Goal: Find specific page/section: Find specific page/section

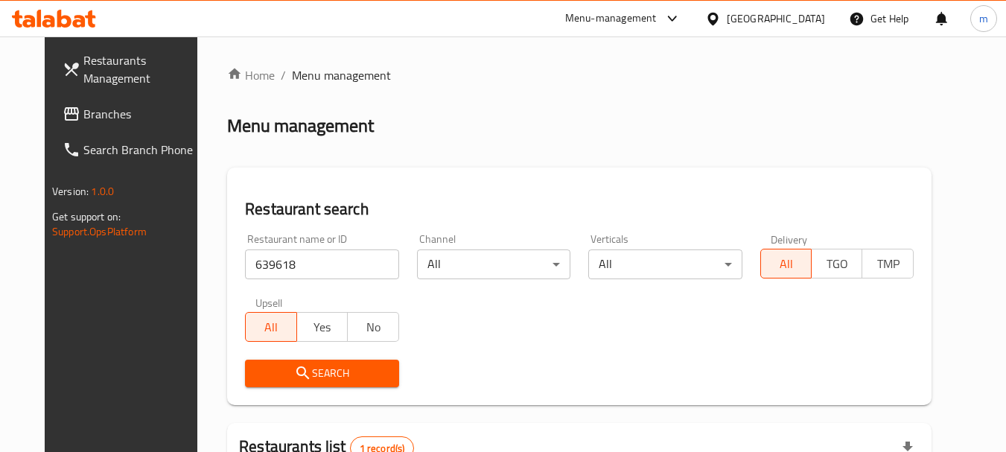
scroll to position [199, 0]
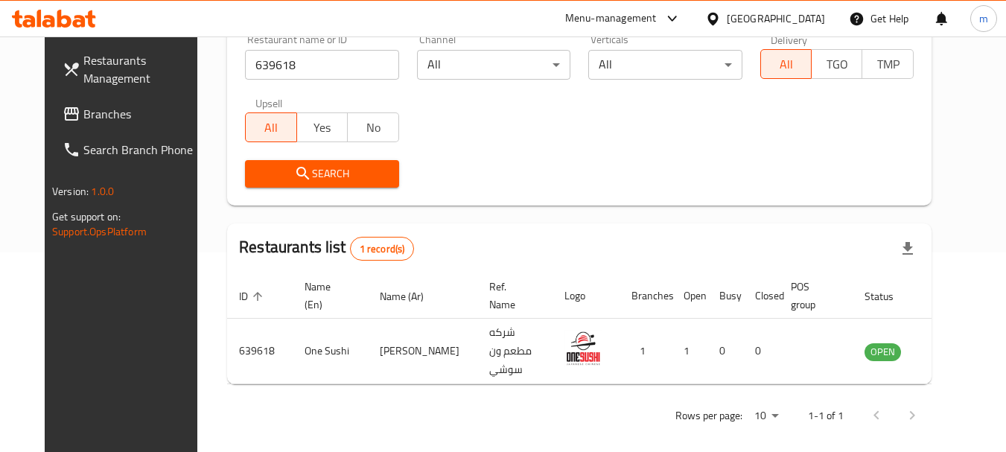
click at [727, 16] on div at bounding box center [716, 18] width 22 height 16
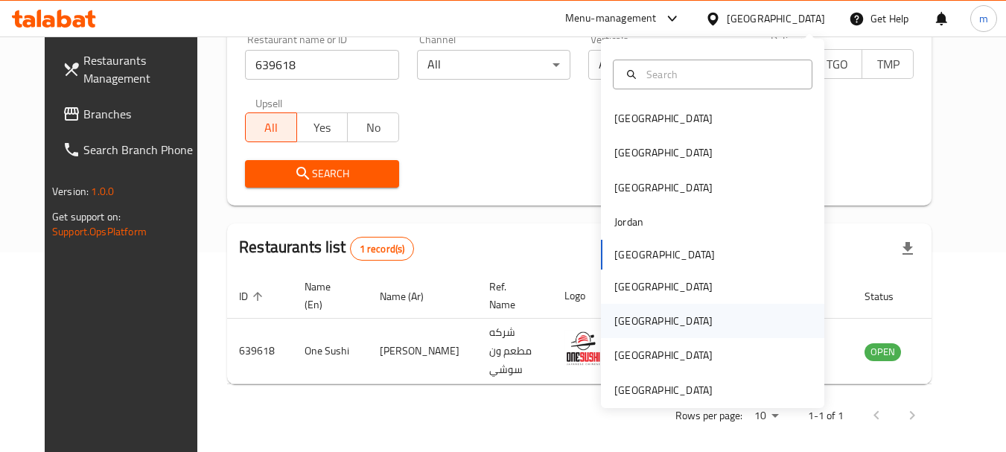
click at [621, 322] on div "Qatar" at bounding box center [663, 321] width 98 height 16
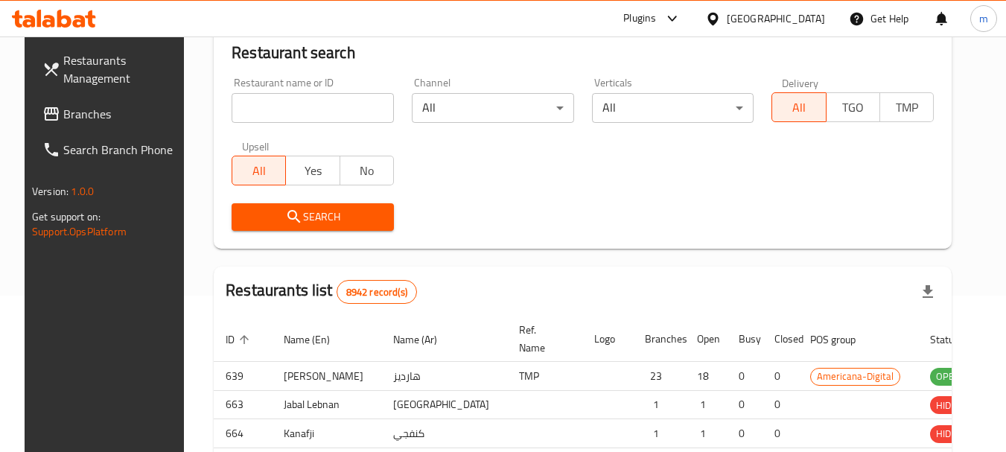
scroll to position [199, 0]
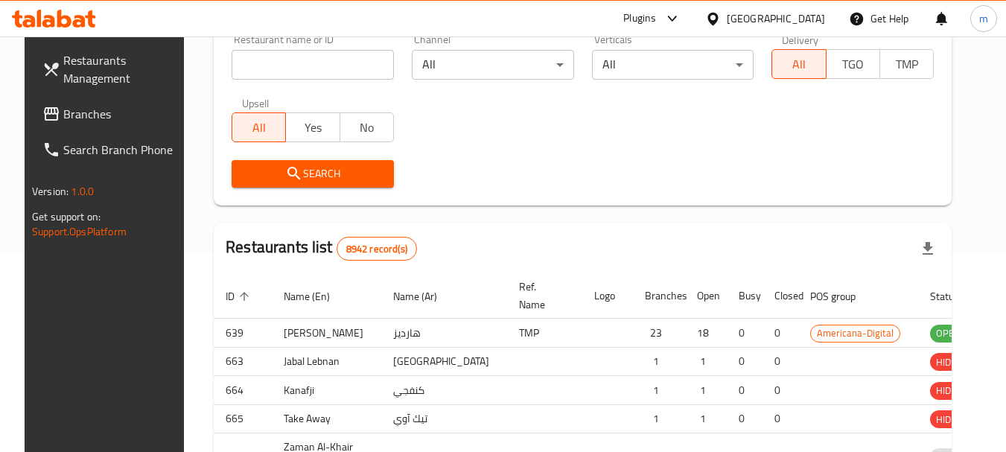
click at [71, 121] on div at bounding box center [503, 226] width 1006 height 452
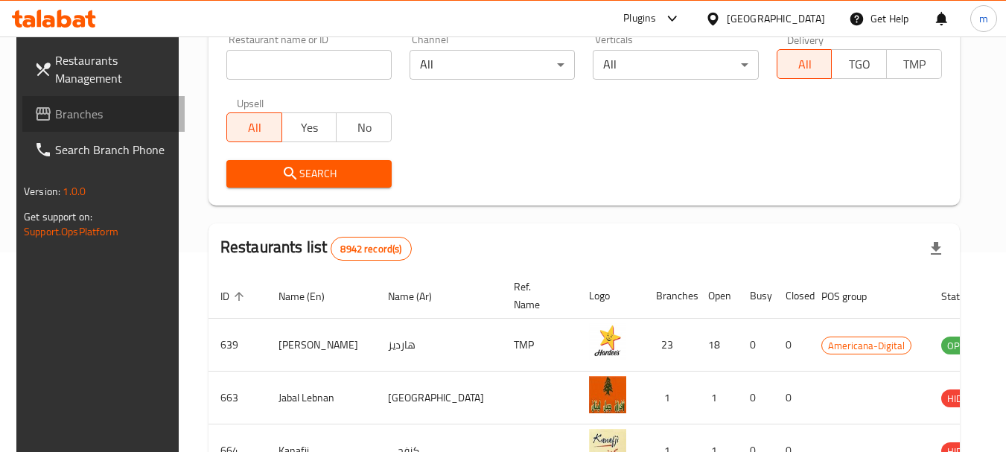
click at [73, 119] on span "Branches" at bounding box center [114, 114] width 118 height 18
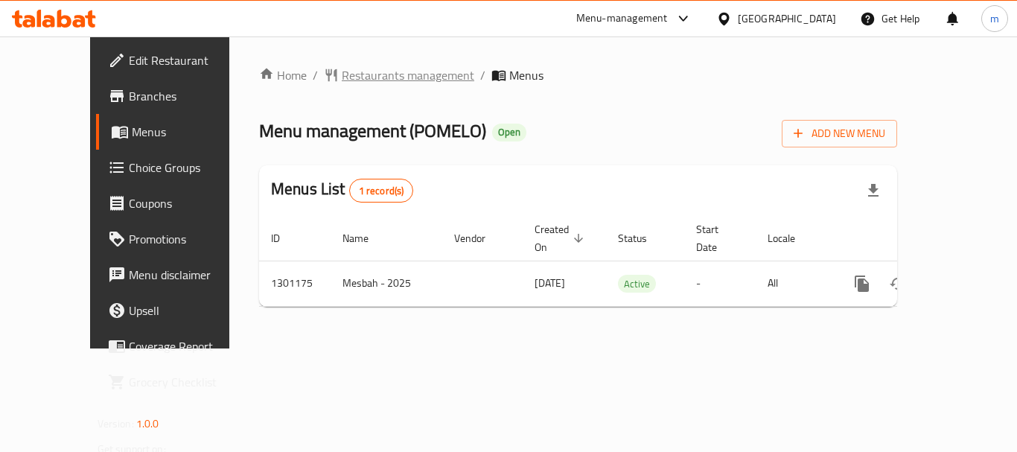
click at [345, 80] on span "Restaurants management" at bounding box center [408, 75] width 132 height 18
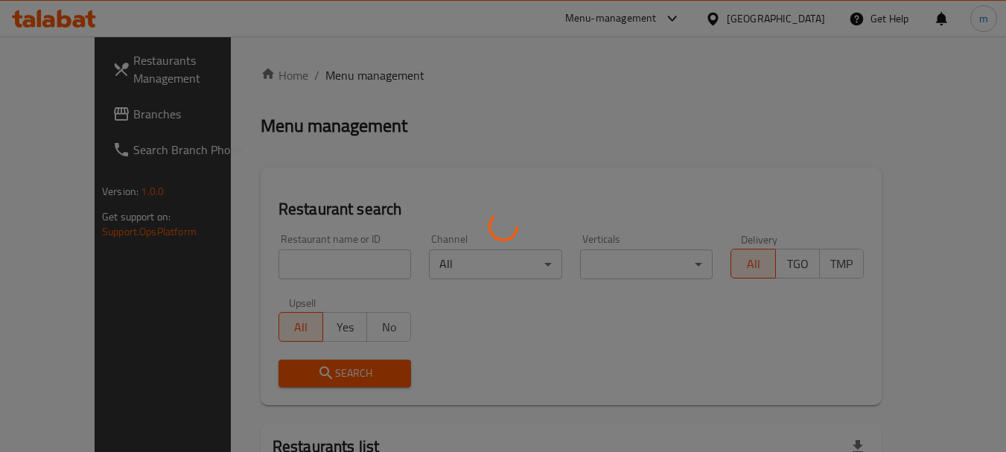
click at [287, 271] on div at bounding box center [503, 226] width 1006 height 452
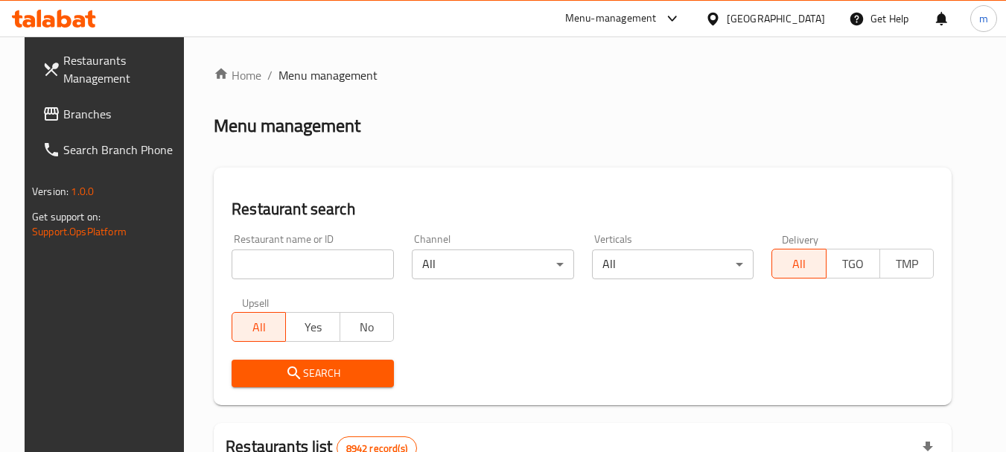
click at [261, 266] on div at bounding box center [503, 226] width 1006 height 452
click at [261, 266] on input "search" at bounding box center [312, 264] width 162 height 30
drag, startPoint x: 261, startPoint y: 266, endPoint x: 270, endPoint y: 261, distance: 10.3
click at [262, 266] on input "search" at bounding box center [312, 264] width 162 height 30
paste input "701921"
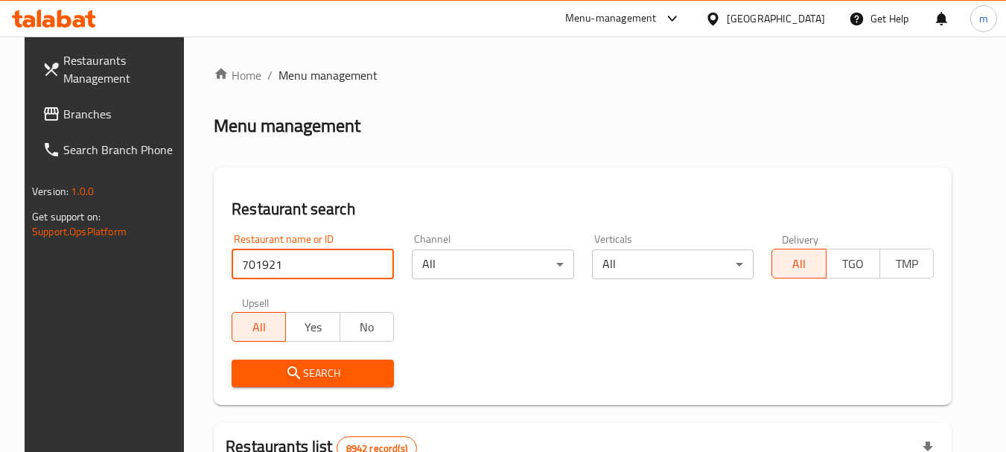
type input "701921"
click at [314, 370] on span "Search" at bounding box center [312, 373] width 138 height 19
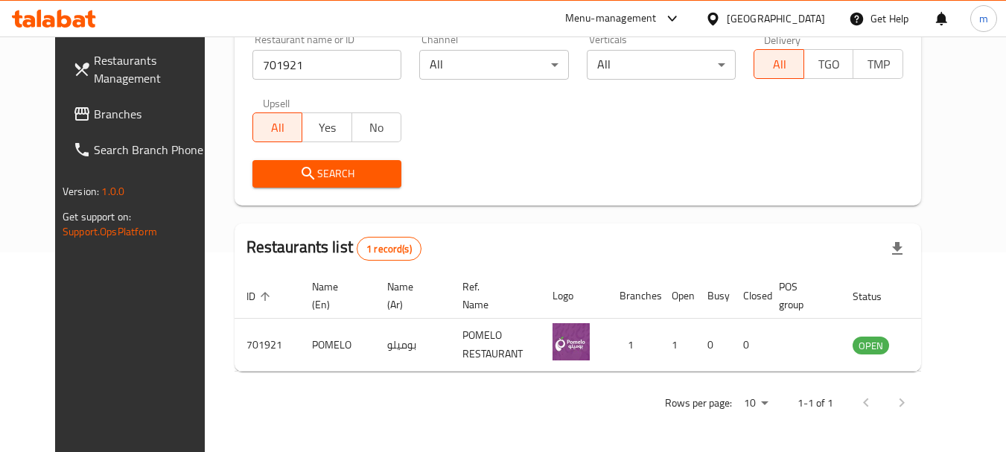
scroll to position [199, 0]
click at [816, 23] on div "Qatar" at bounding box center [776, 18] width 98 height 16
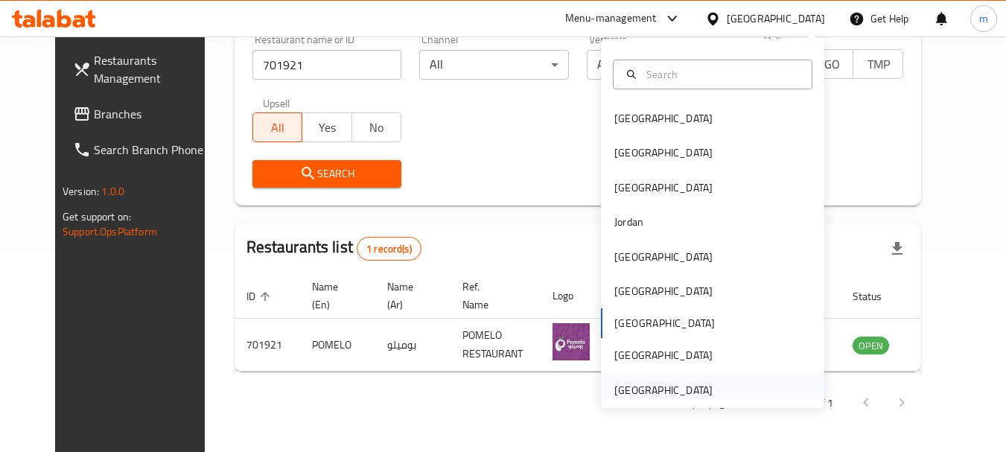
click at [636, 389] on div "[GEOGRAPHIC_DATA]" at bounding box center [663, 390] width 98 height 16
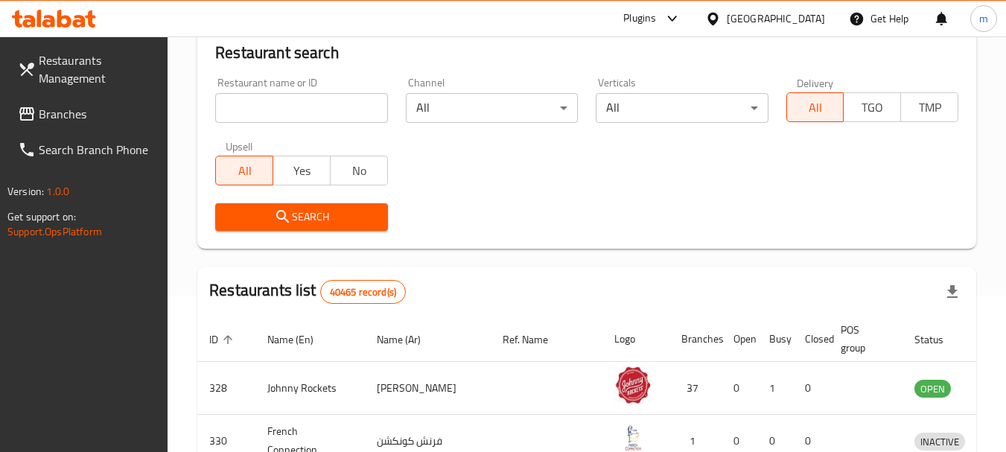
scroll to position [199, 0]
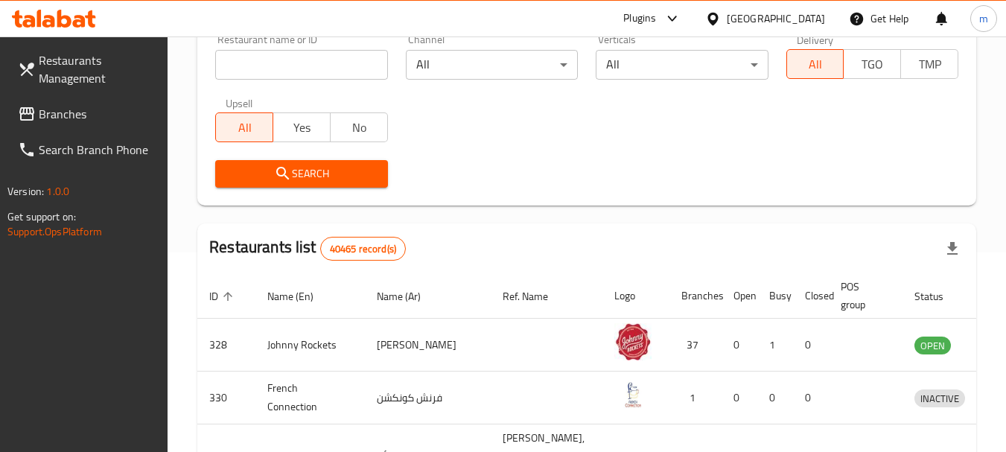
click at [77, 114] on span "Branches" at bounding box center [98, 114] width 118 height 18
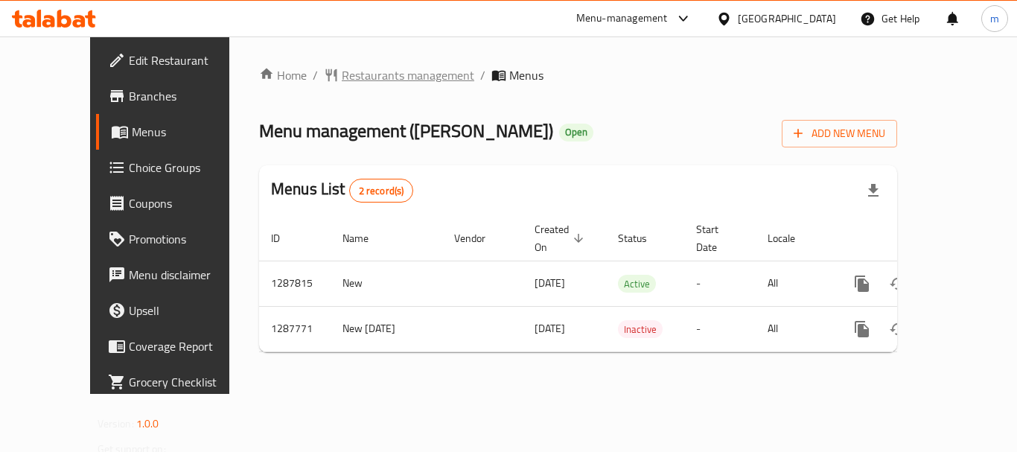
click at [353, 77] on span "Restaurants management" at bounding box center [408, 75] width 132 height 18
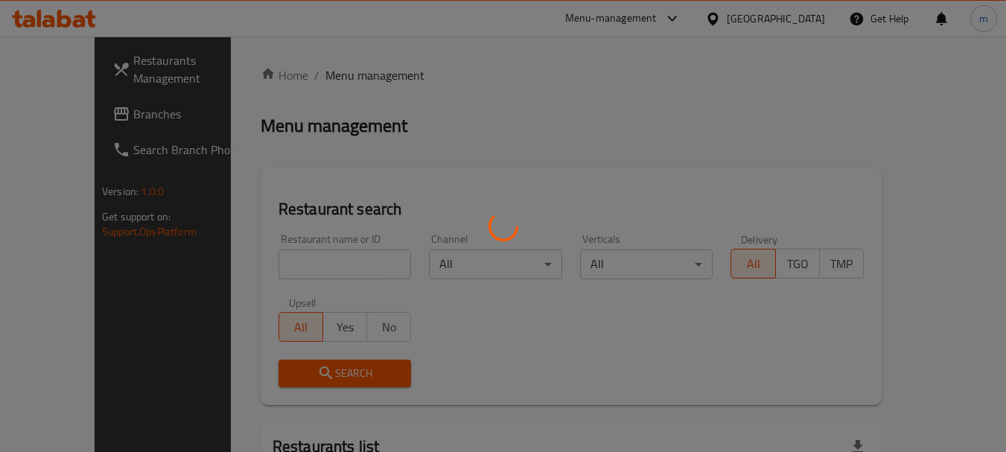
click at [269, 278] on div at bounding box center [503, 226] width 1006 height 452
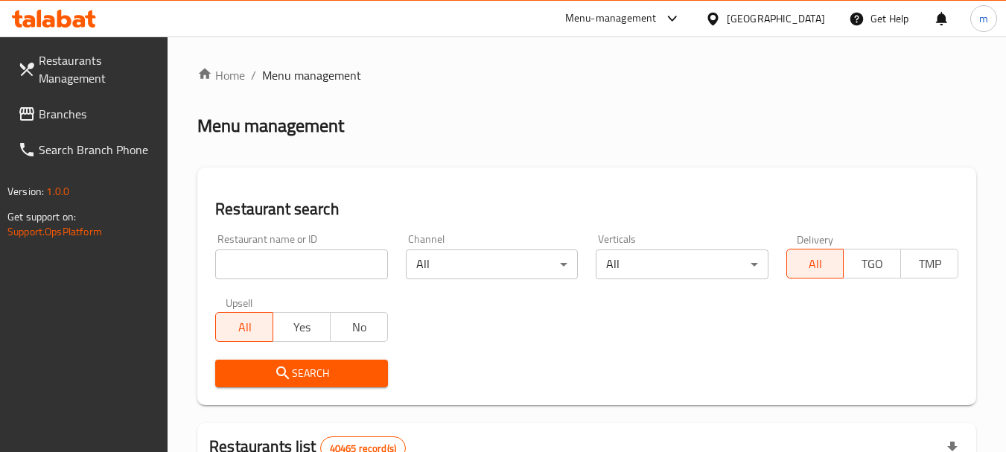
click at [264, 270] on input "search" at bounding box center [301, 264] width 172 height 30
paste input "696852"
type input "696852"
click at [294, 373] on span "Search" at bounding box center [301, 373] width 148 height 19
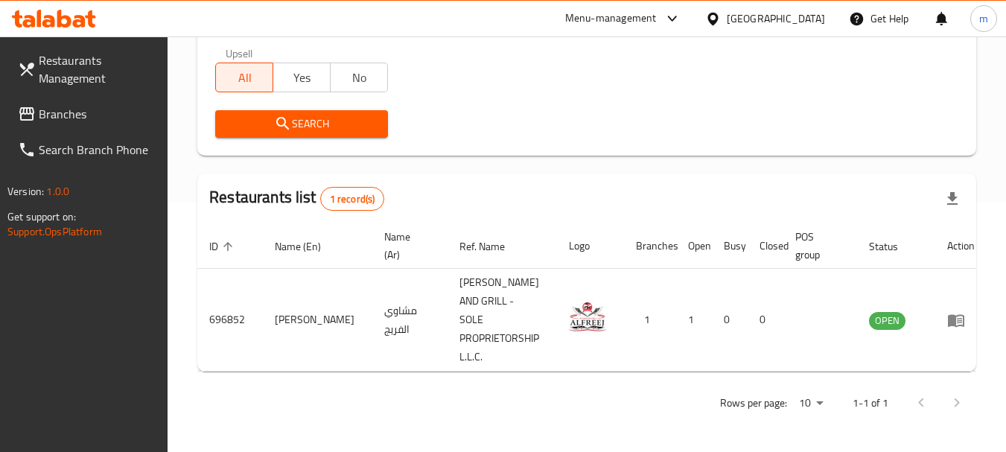
scroll to position [231, 0]
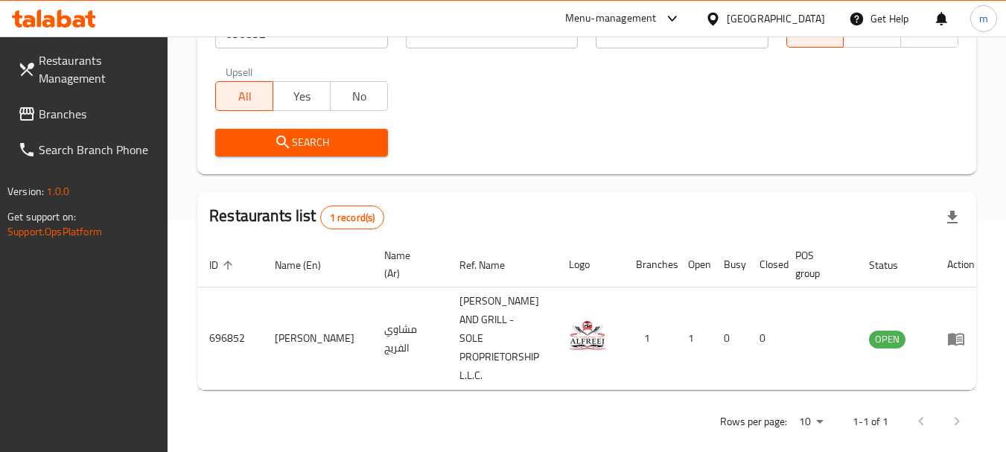
click at [52, 110] on span "Branches" at bounding box center [98, 114] width 118 height 18
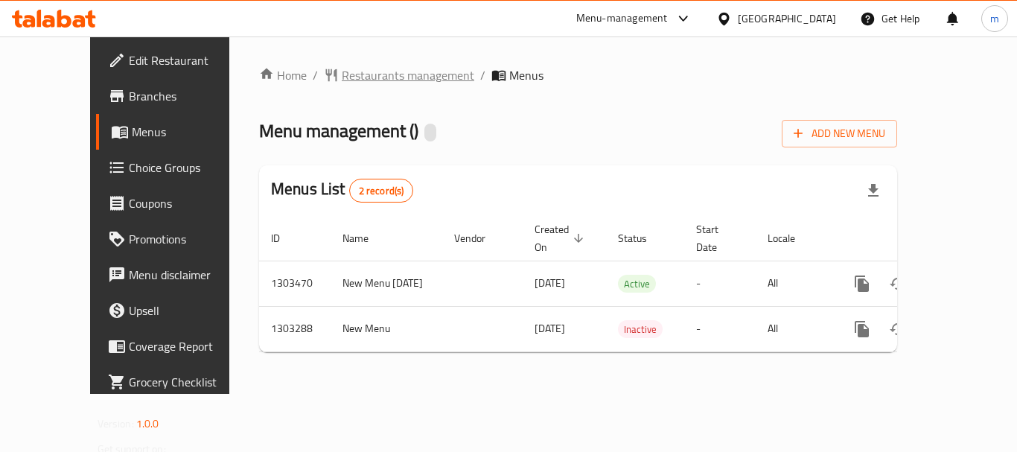
click at [348, 80] on span "Restaurants management" at bounding box center [408, 75] width 132 height 18
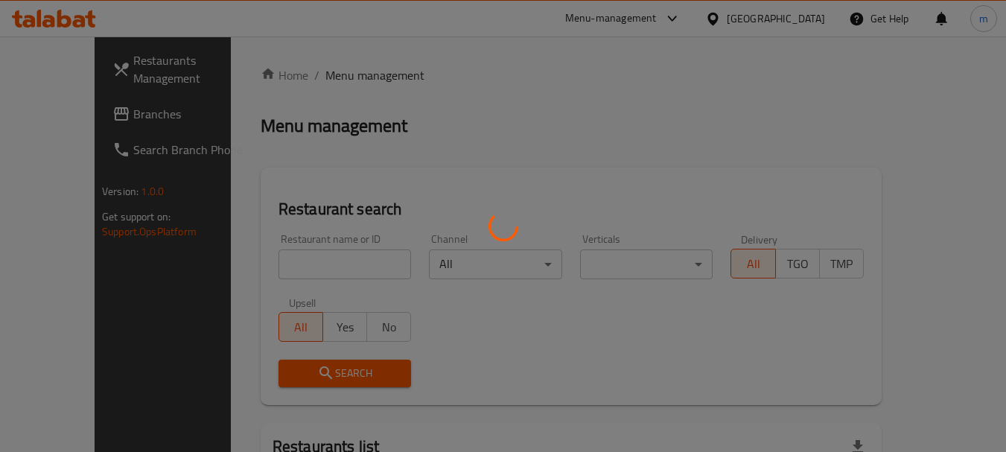
click at [307, 266] on div at bounding box center [503, 226] width 1006 height 452
click at [270, 266] on div at bounding box center [503, 226] width 1006 height 452
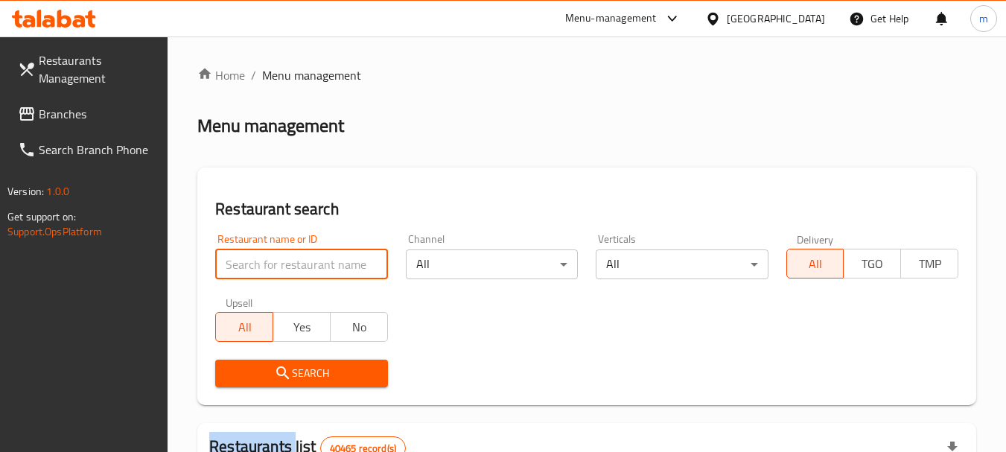
click at [270, 266] on input "search" at bounding box center [301, 264] width 172 height 30
paste input "702726"
type input "702726"
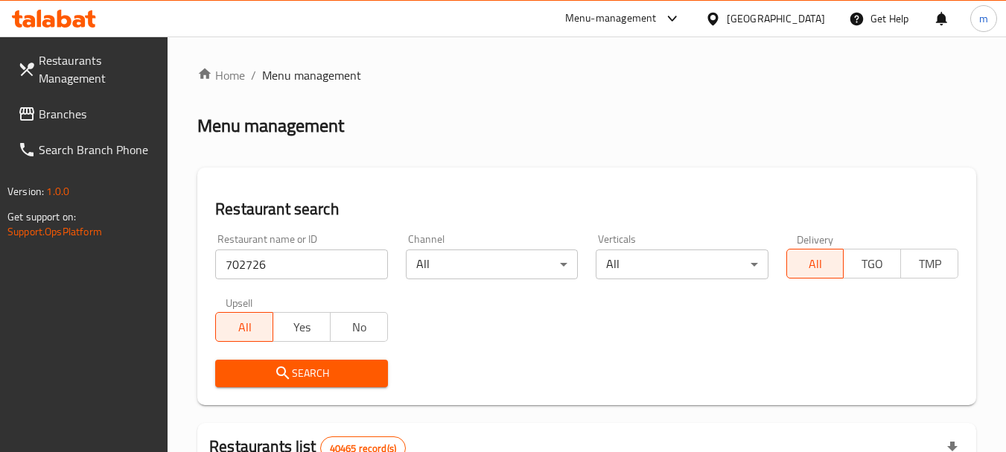
click at [292, 384] on button "Search" at bounding box center [301, 374] width 172 height 28
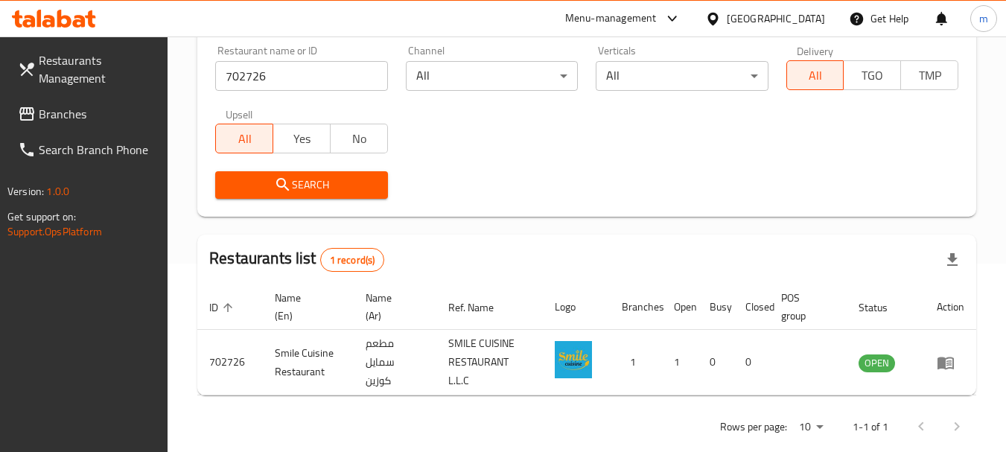
scroll to position [212, 0]
